Goal: Navigation & Orientation: Find specific page/section

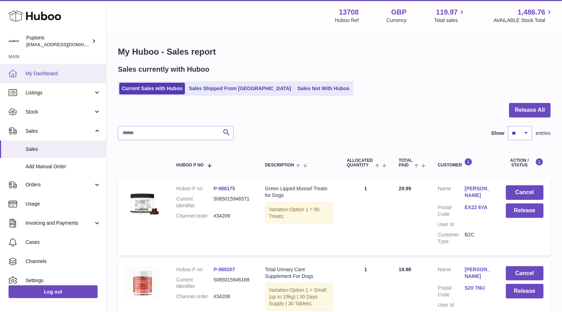
click at [43, 68] on link "My Dashboard" at bounding box center [53, 73] width 106 height 19
click at [44, 75] on span "My Dashboard" at bounding box center [63, 73] width 75 height 7
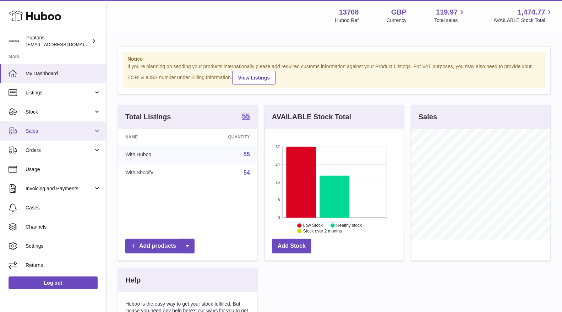
click at [34, 137] on link "Sales" at bounding box center [53, 130] width 106 height 19
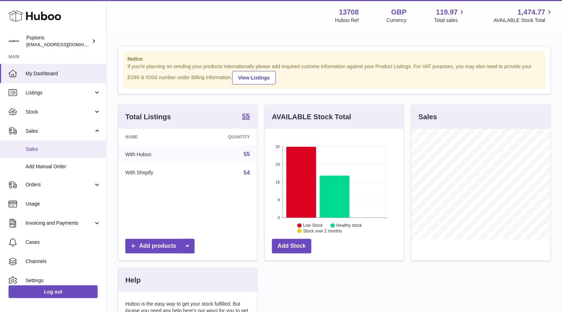
click at [38, 151] on span "Sales" at bounding box center [63, 149] width 75 height 7
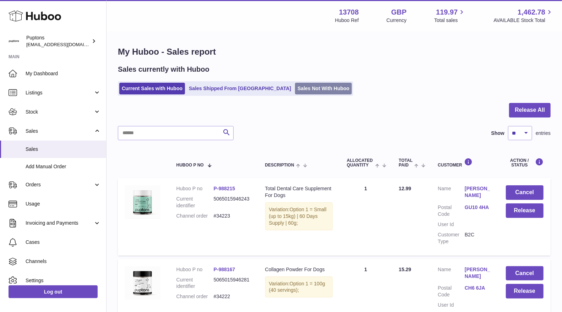
click at [295, 88] on link "Sales Not With Huboo" at bounding box center [323, 89] width 57 height 12
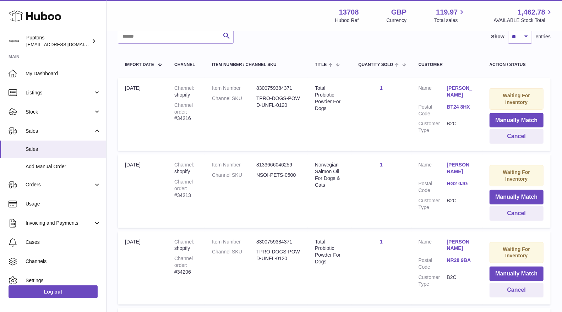
scroll to position [33, 0]
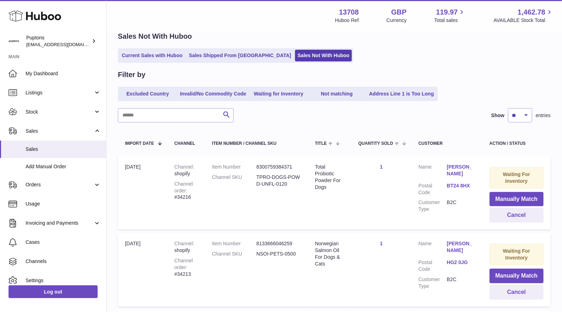
click at [38, 17] on icon at bounding box center [35, 16] width 53 height 14
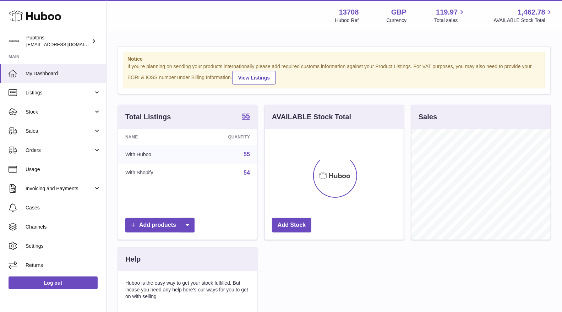
scroll to position [110, 139]
